Goal: Browse casually

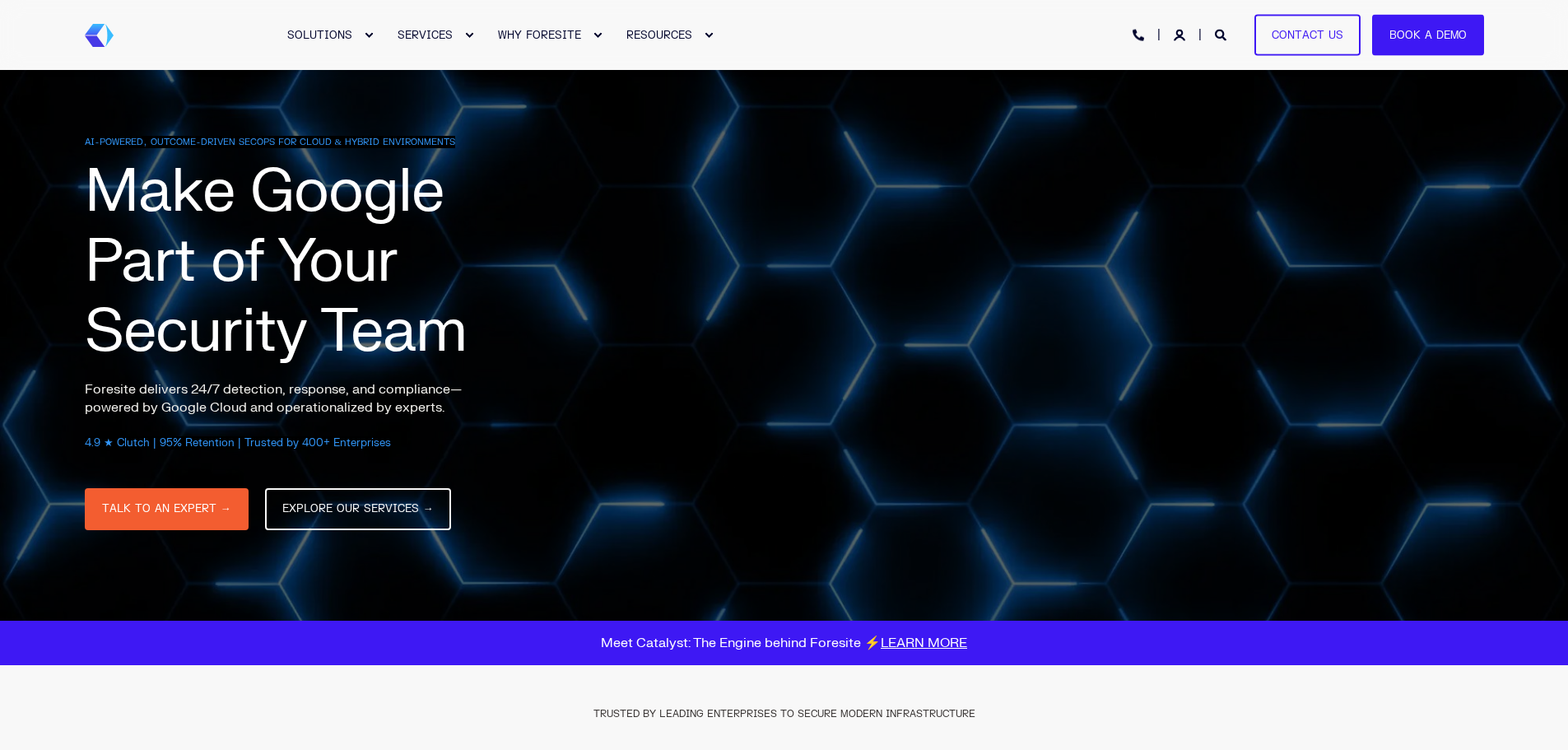
scroll to position [656, 0]
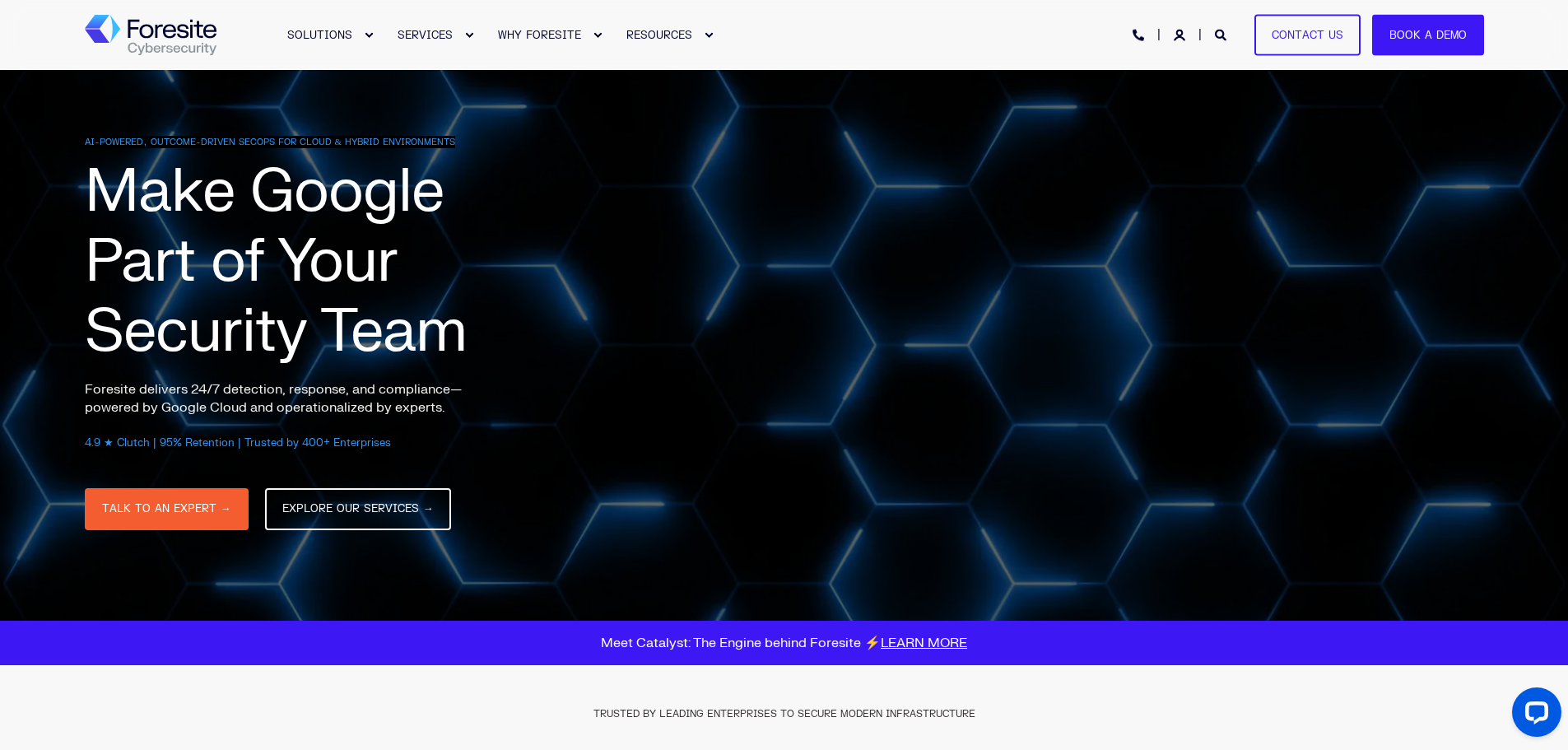
click at [582, 250] on div "AI-POWERED, OUTCOME-DRIVEN SECOPS FOR CLOUD & HYBRID ENVIRONMENTS Make Google P…" at bounding box center [784, 345] width 1399 height 419
